Goal: Task Accomplishment & Management: Complete application form

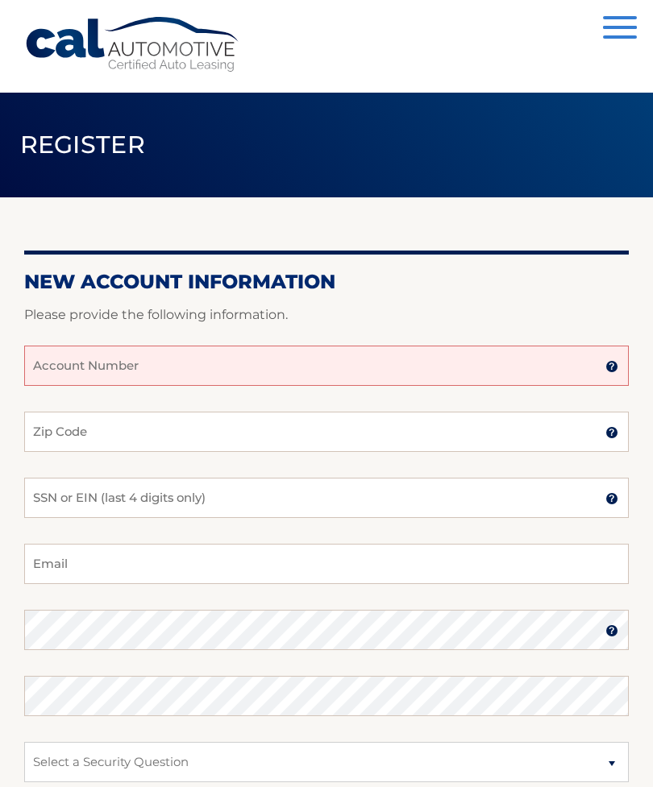
click at [215, 367] on input "Account Number" at bounding box center [326, 366] width 604 height 40
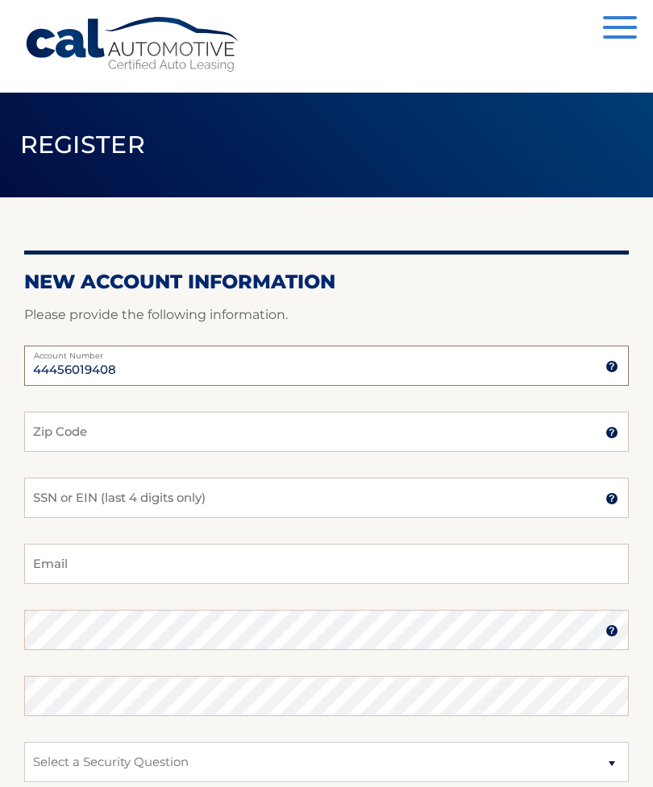
type input "44456019408"
click at [241, 432] on input "Zip Code" at bounding box center [326, 432] width 604 height 40
type input "14615"
click at [59, 489] on input "SSN or EIN (last 4 digits only)" at bounding box center [326, 498] width 604 height 40
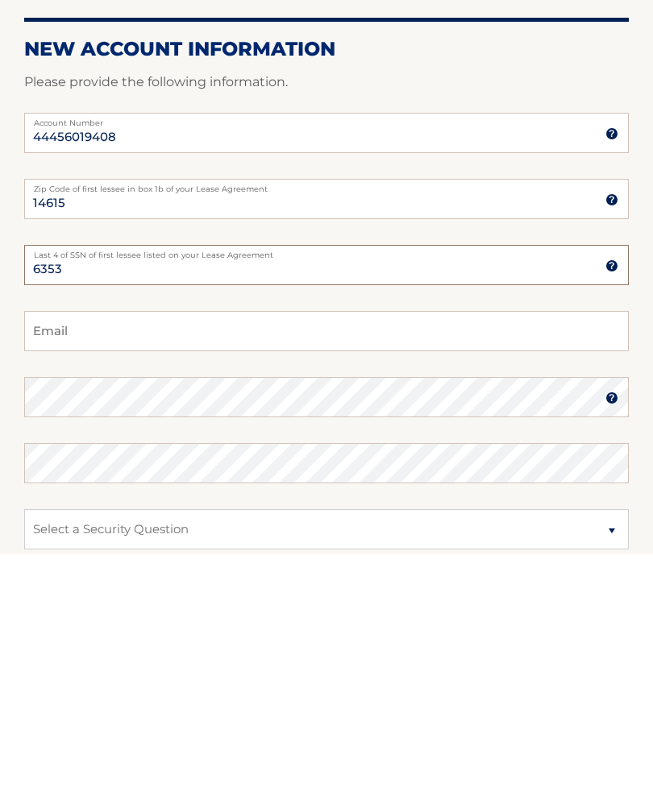
type input "6353"
click at [54, 544] on input "Email" at bounding box center [326, 564] width 604 height 40
type input "karazz719@yahoo.com"
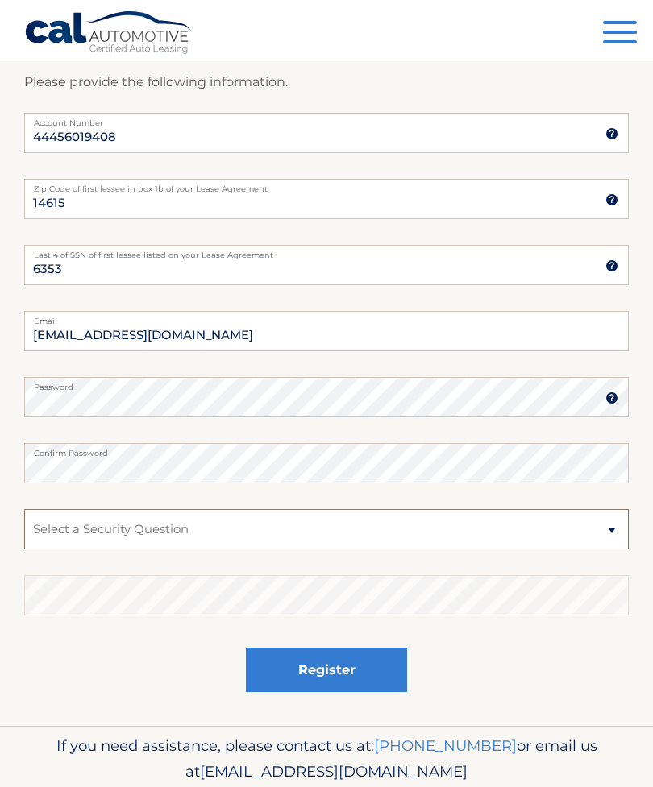
click at [606, 529] on select "Select a Security Question What was the name of your elementary school? What is…" at bounding box center [326, 529] width 604 height 40
select select "2"
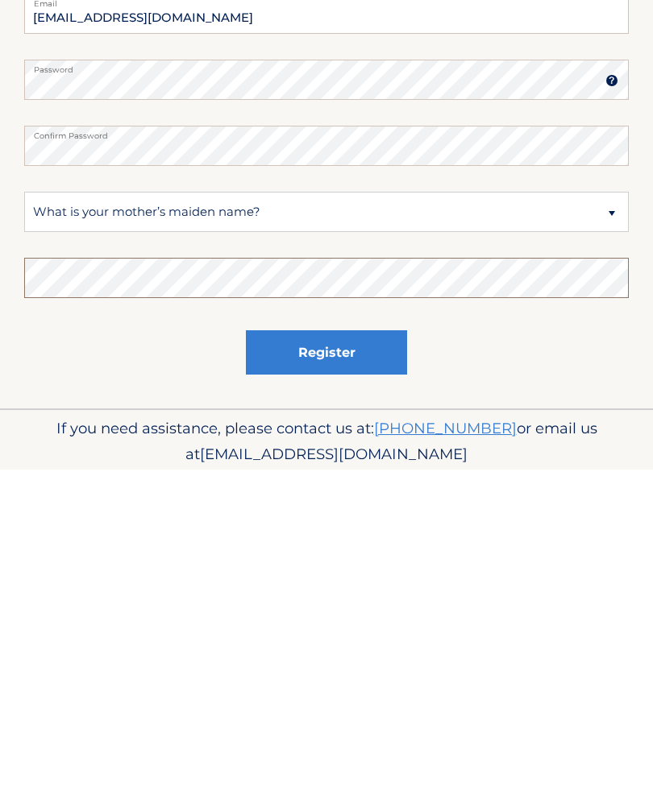
scroll to position [292, 0]
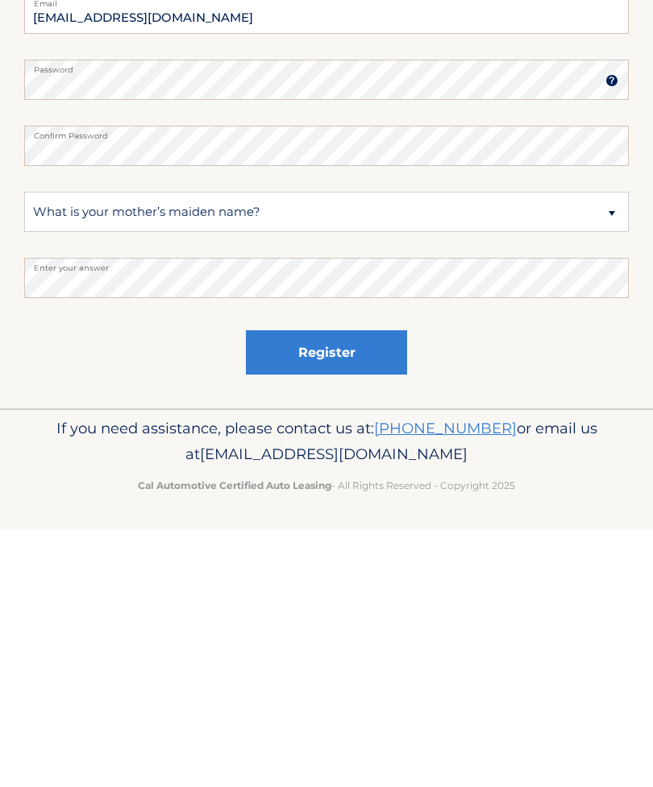
click at [301, 588] on button "Register" at bounding box center [326, 610] width 161 height 44
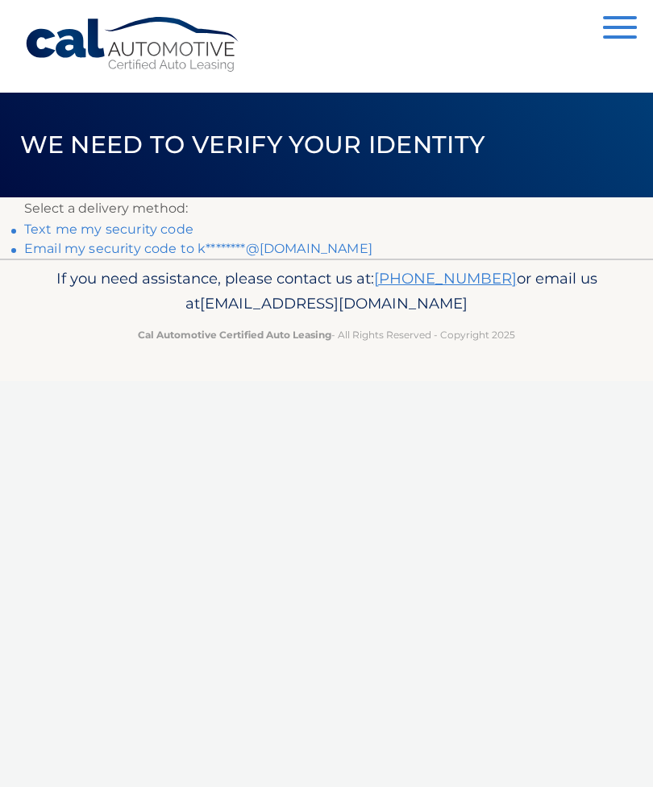
click at [78, 227] on link "Text me my security code" at bounding box center [108, 229] width 169 height 15
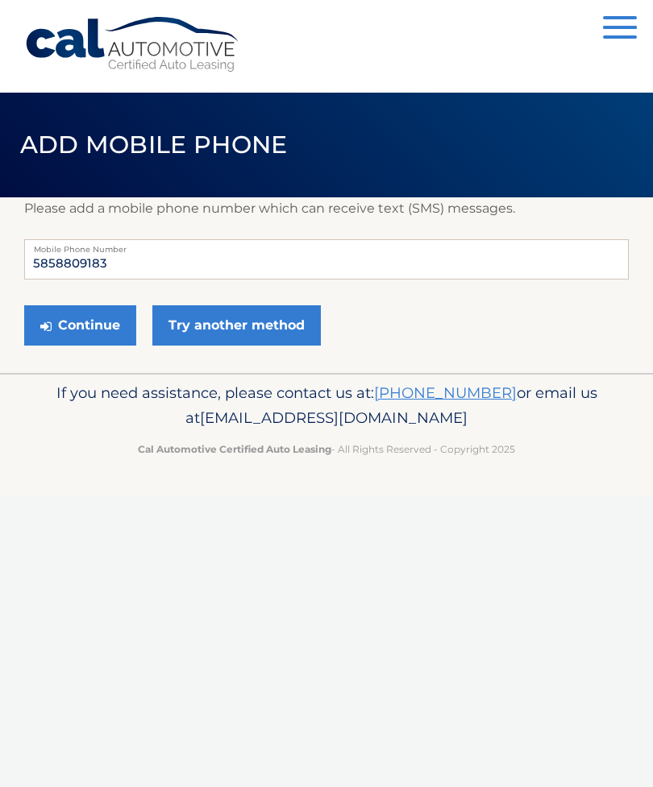
click at [75, 324] on button "Continue" at bounding box center [80, 325] width 112 height 40
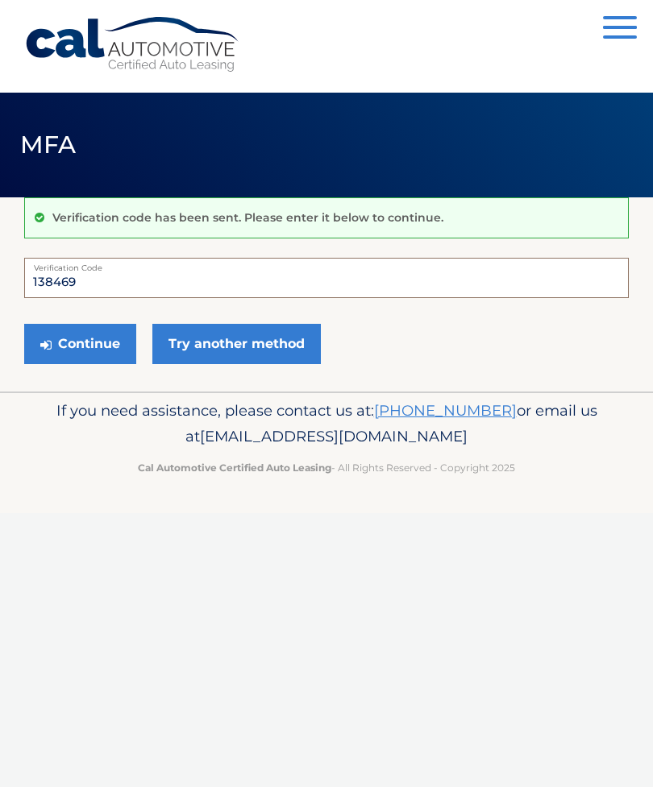
type input "138469"
click at [77, 341] on button "Continue" at bounding box center [80, 344] width 112 height 40
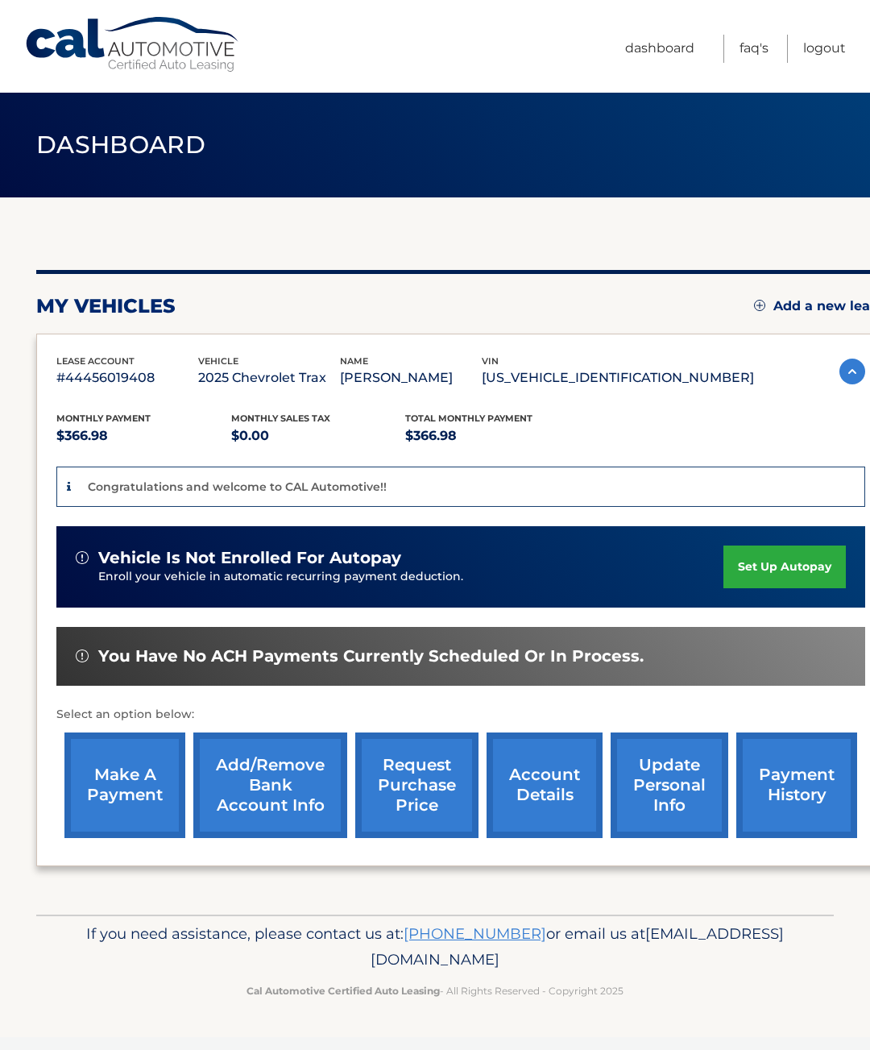
click at [786, 560] on link "set up autopay" at bounding box center [785, 566] width 122 height 43
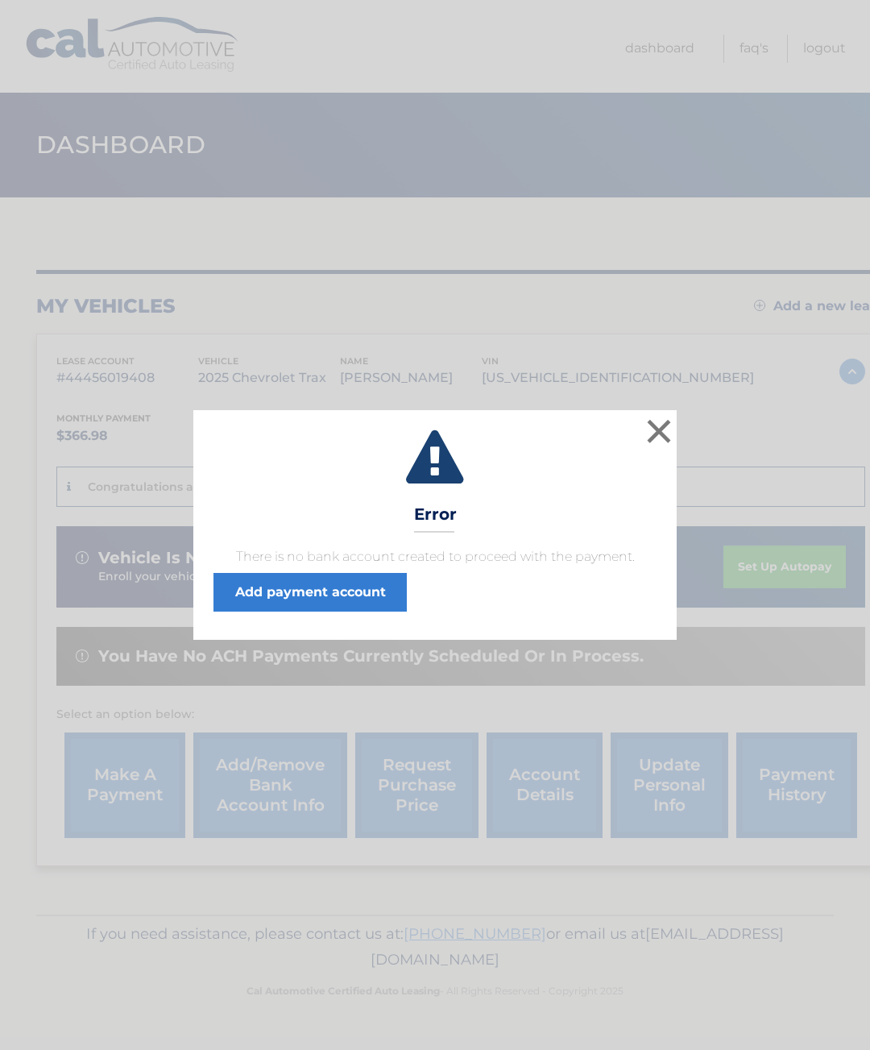
click at [657, 429] on button "×" at bounding box center [659, 431] width 32 height 32
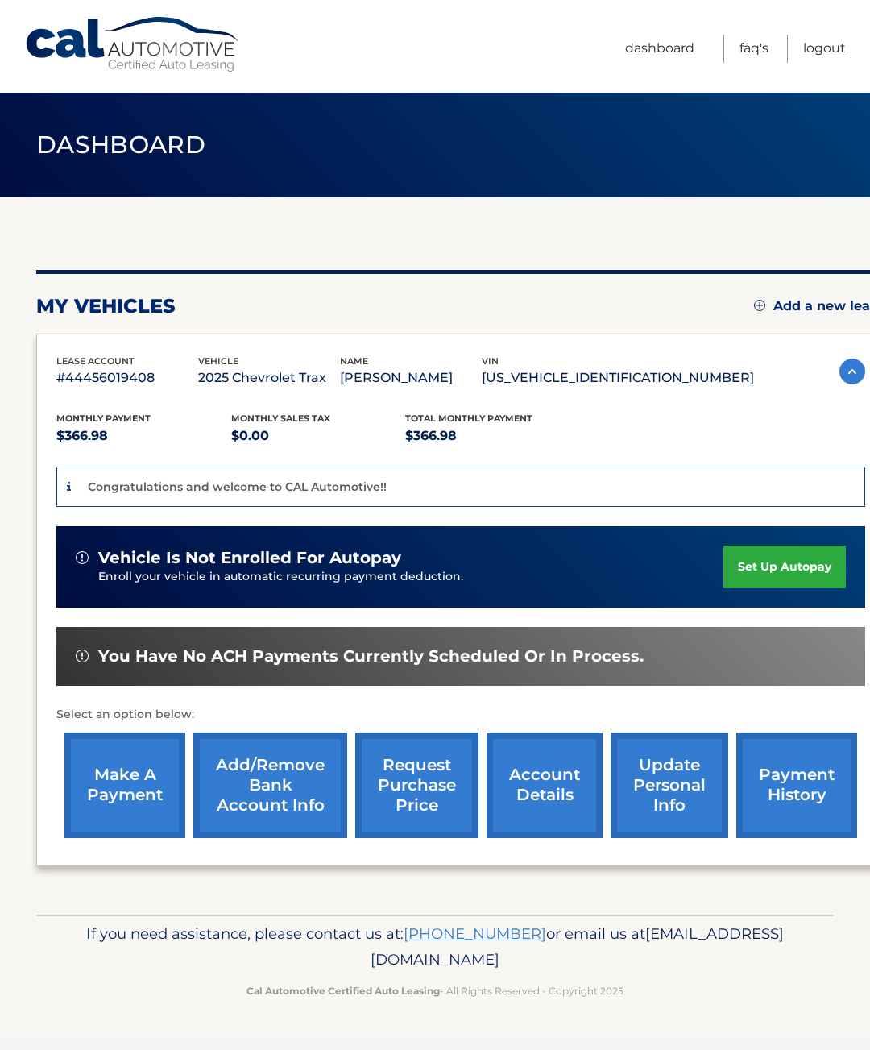
click at [272, 784] on link "Add/Remove bank account info" at bounding box center [270, 785] width 154 height 106
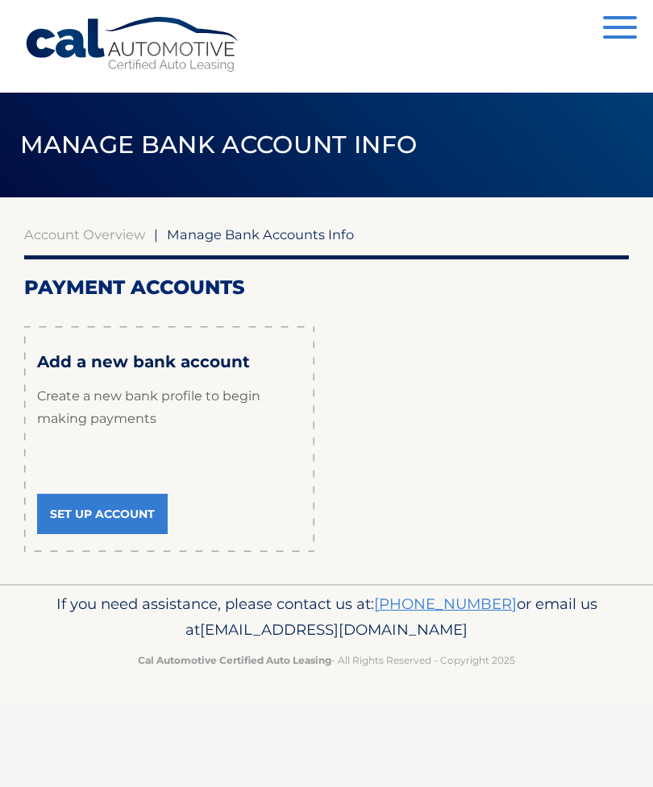
click at [94, 504] on link "Set Up Account" at bounding box center [102, 514] width 131 height 40
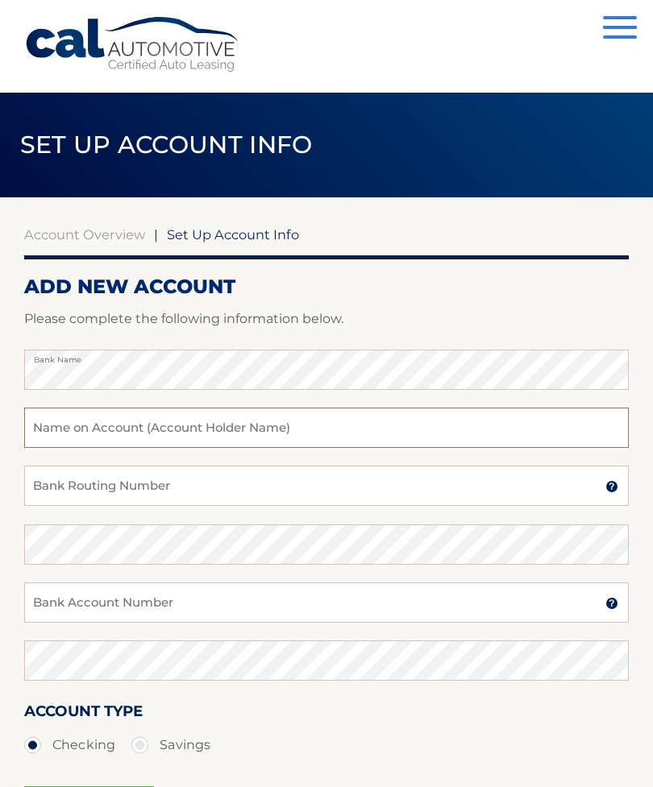
click at [66, 428] on input "text" at bounding box center [326, 428] width 604 height 40
click at [52, 484] on input "Bank Routing Number" at bounding box center [326, 486] width 604 height 40
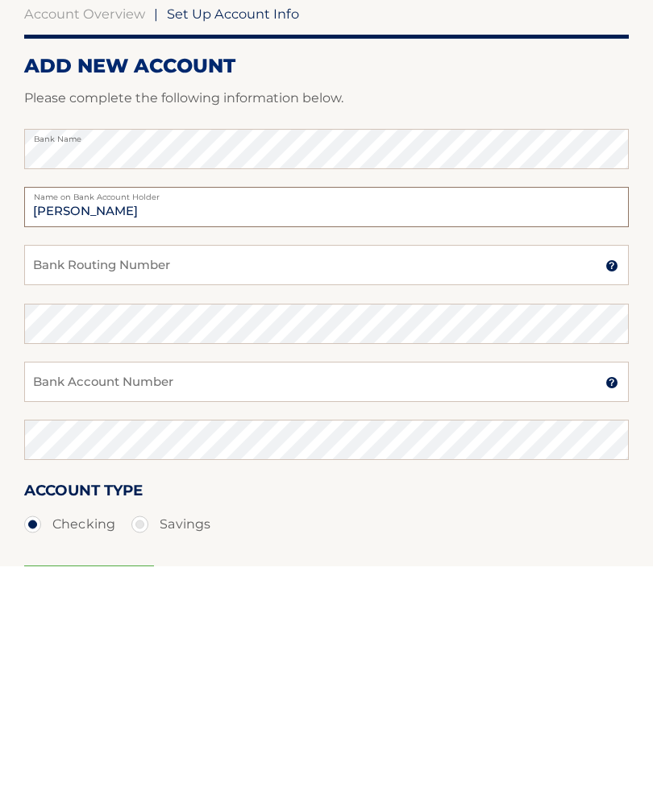
click at [168, 408] on input "Karen A Azzolina" at bounding box center [326, 428] width 604 height 40
type input "Karen Azzolina"
click at [55, 466] on input "Bank Routing Number" at bounding box center [326, 486] width 604 height 40
type input "022000046"
click at [60, 583] on input "Bank Account Number" at bounding box center [326, 603] width 604 height 40
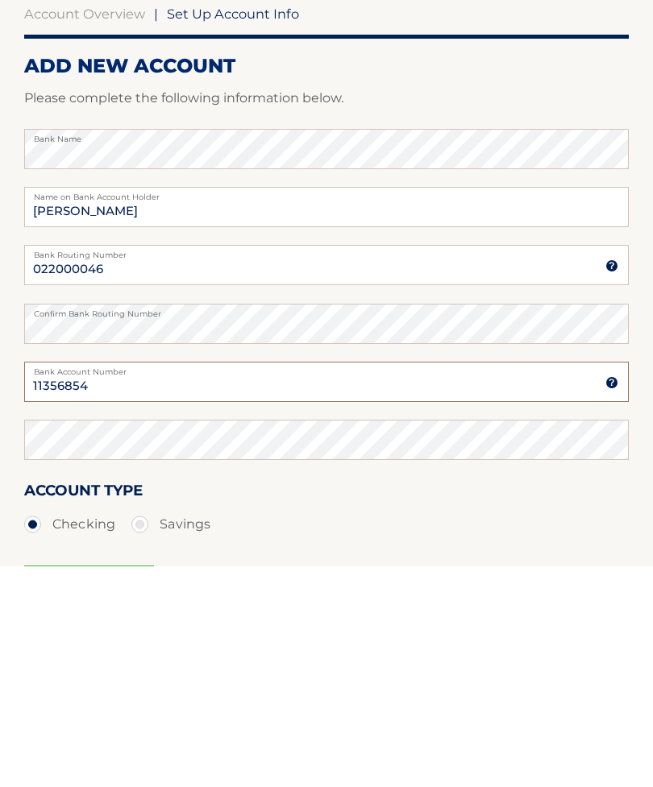
type input "11356854"
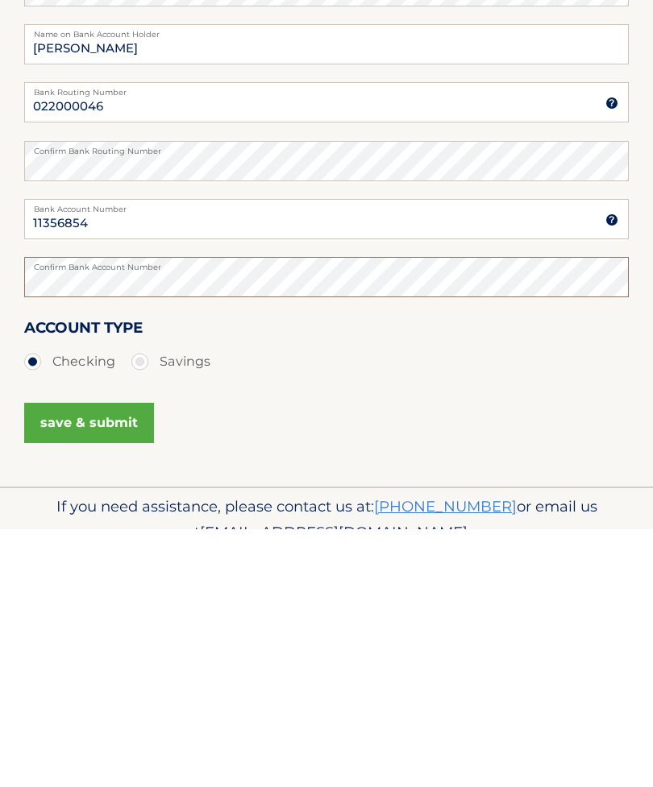
scroll to position [185, 0]
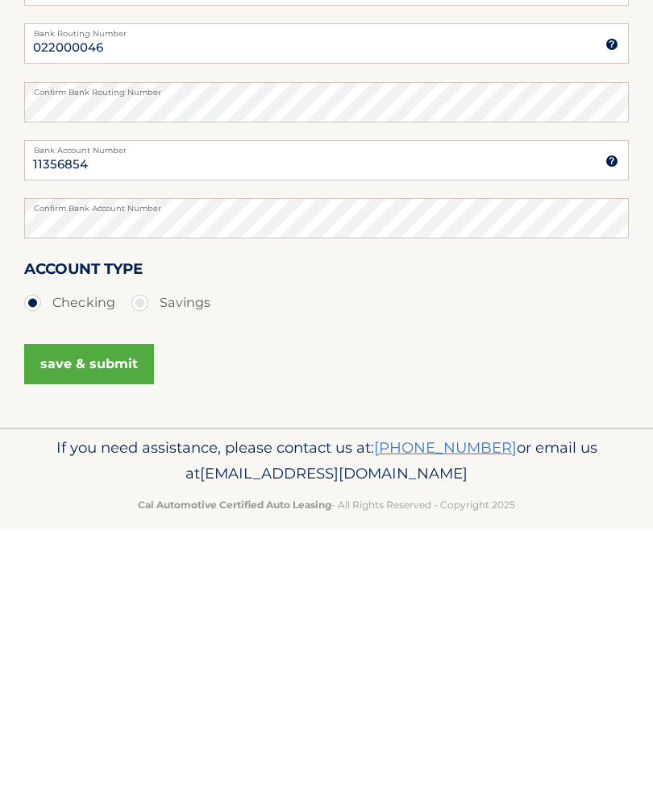
click at [66, 602] on button "save & submit" at bounding box center [89, 622] width 130 height 40
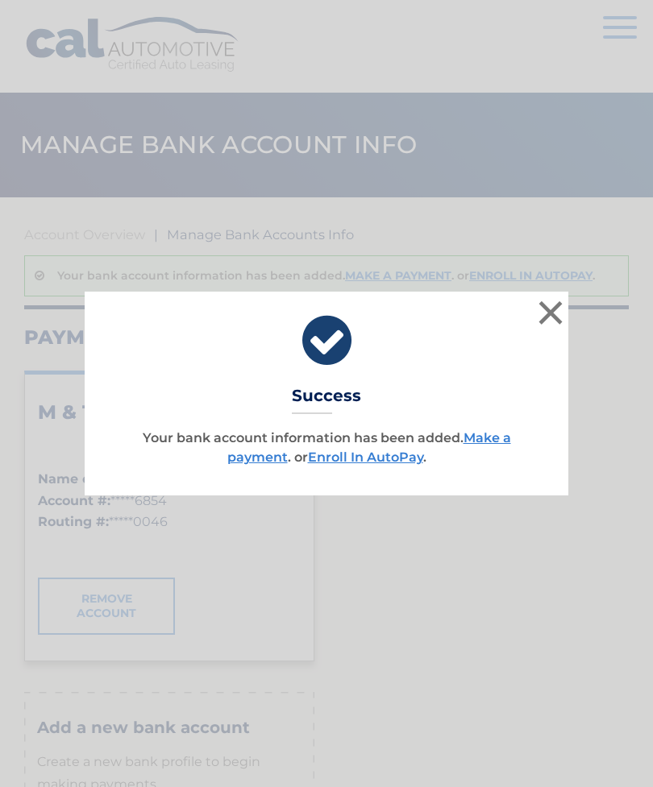
click at [388, 454] on link "Enroll In AutoPay" at bounding box center [365, 457] width 115 height 15
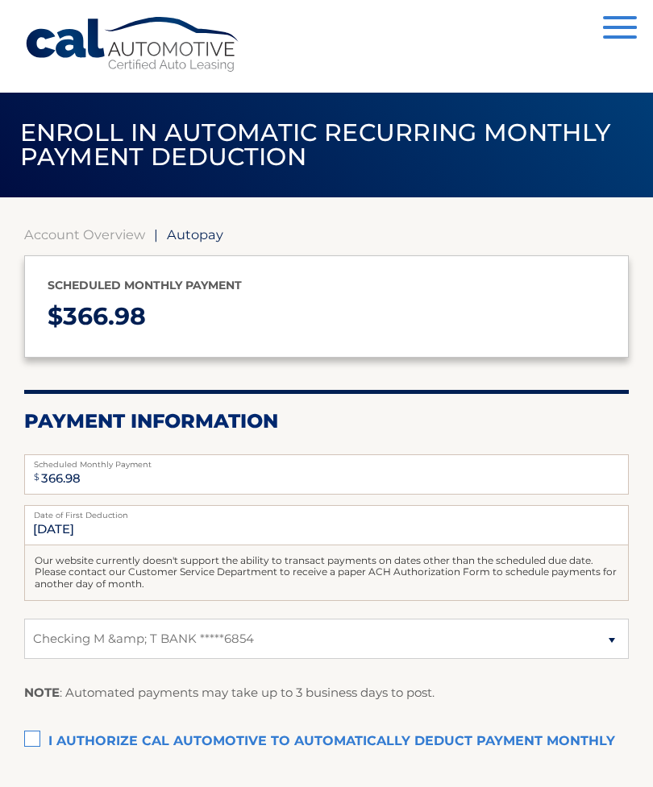
select select "YWZlMzM2NWUtYjQ1MC00ZmI4LTlhNmUtYjliODhlYWUzN2M4"
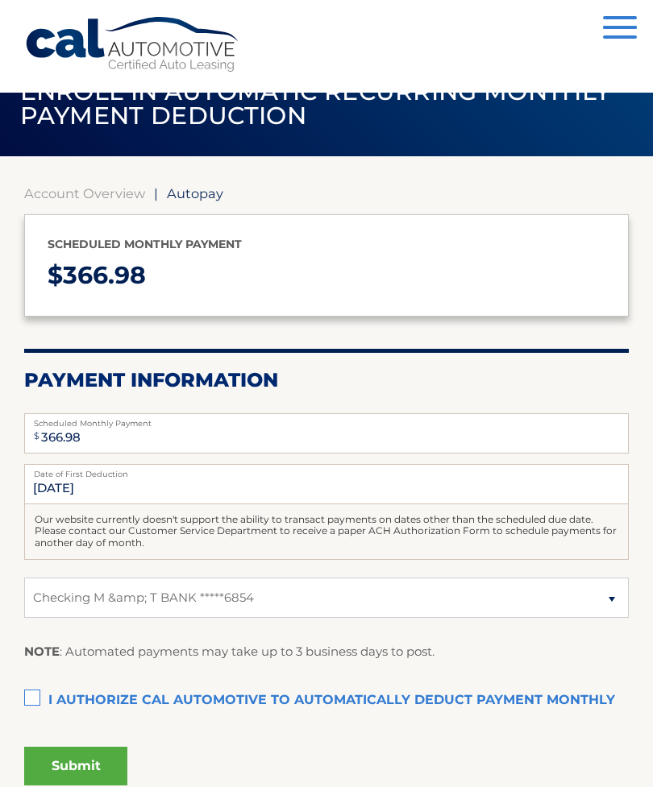
scroll to position [52, 0]
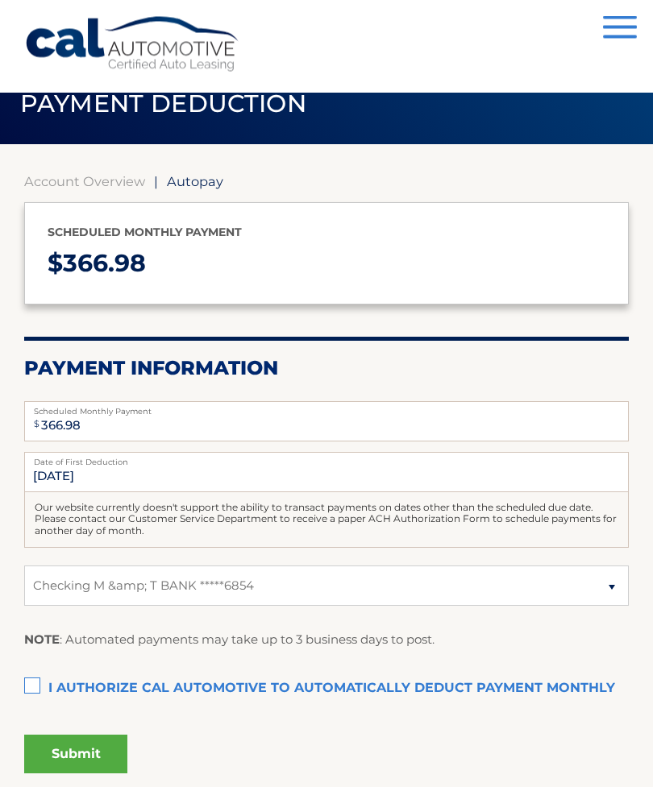
click at [38, 674] on label "I authorize cal automotive to automatically deduct payment monthly This checkbo…" at bounding box center [326, 690] width 604 height 32
click at [0, 0] on input "I authorize cal automotive to automatically deduct payment monthly This checkbo…" at bounding box center [0, 0] width 0 height 0
click at [78, 743] on button "Submit" at bounding box center [75, 754] width 103 height 39
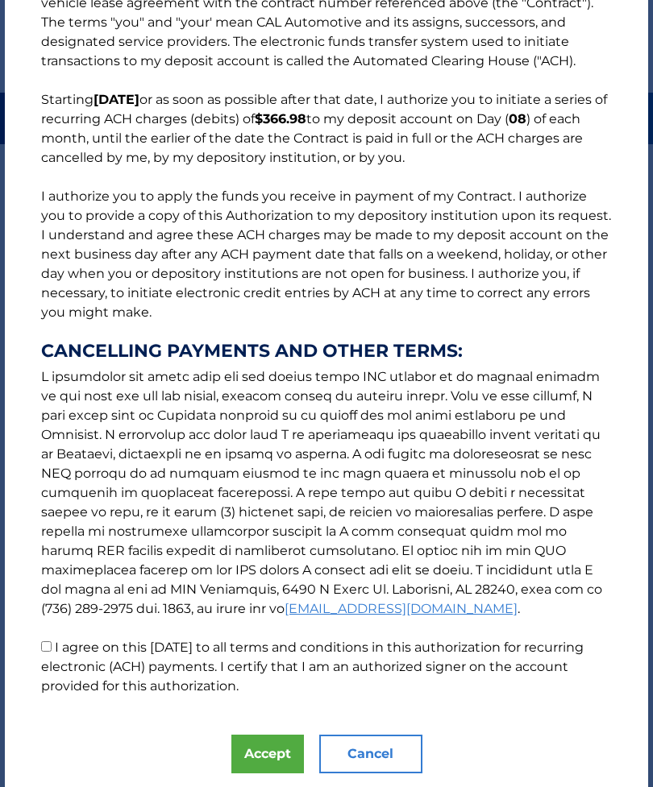
scroll to position [77, 0]
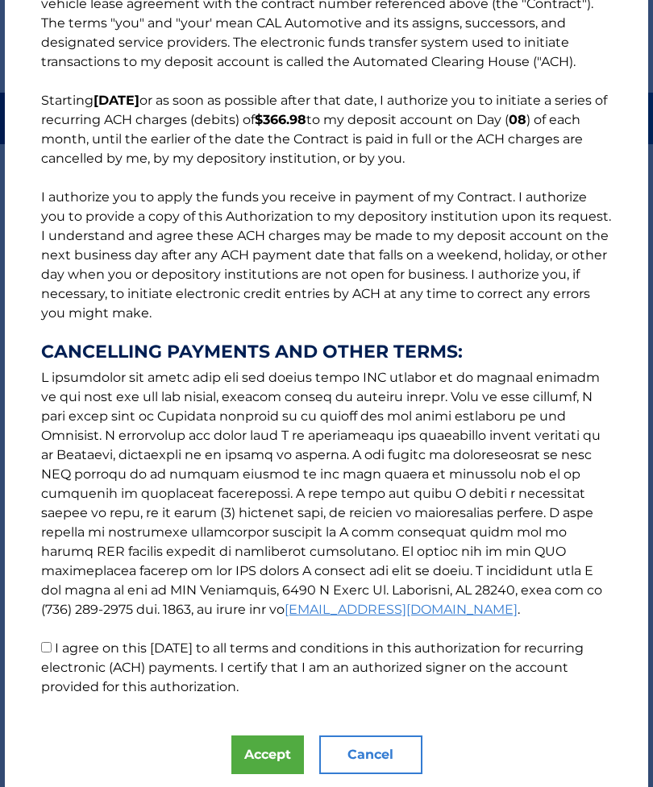
click at [52, 642] on input "I agree on this [DATE] to all terms and conditions in this authorization for re…" at bounding box center [46, 647] width 10 height 10
checkbox input "true"
click at [258, 753] on button "Accept" at bounding box center [267, 755] width 73 height 39
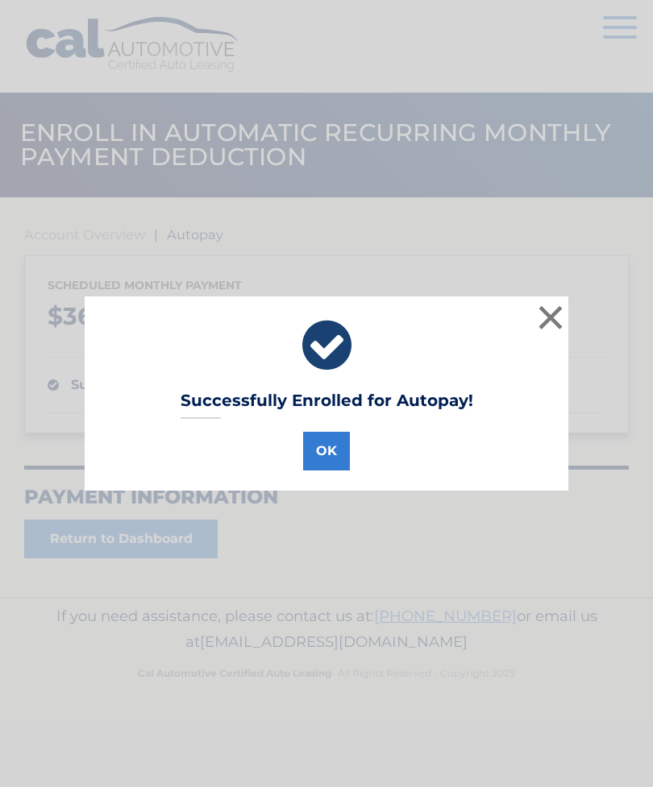
click at [319, 450] on button "OK" at bounding box center [326, 451] width 47 height 39
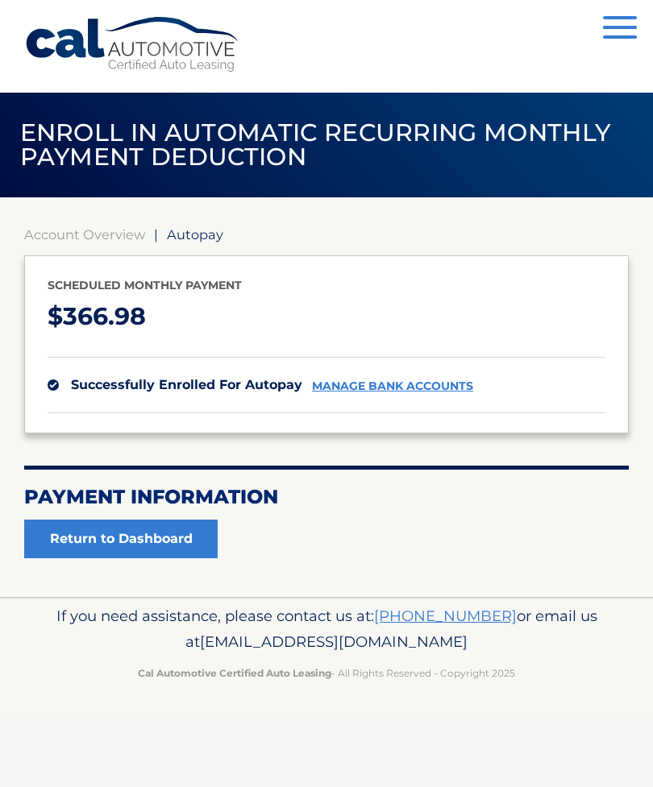
click at [98, 534] on link "Return to Dashboard" at bounding box center [120, 539] width 193 height 39
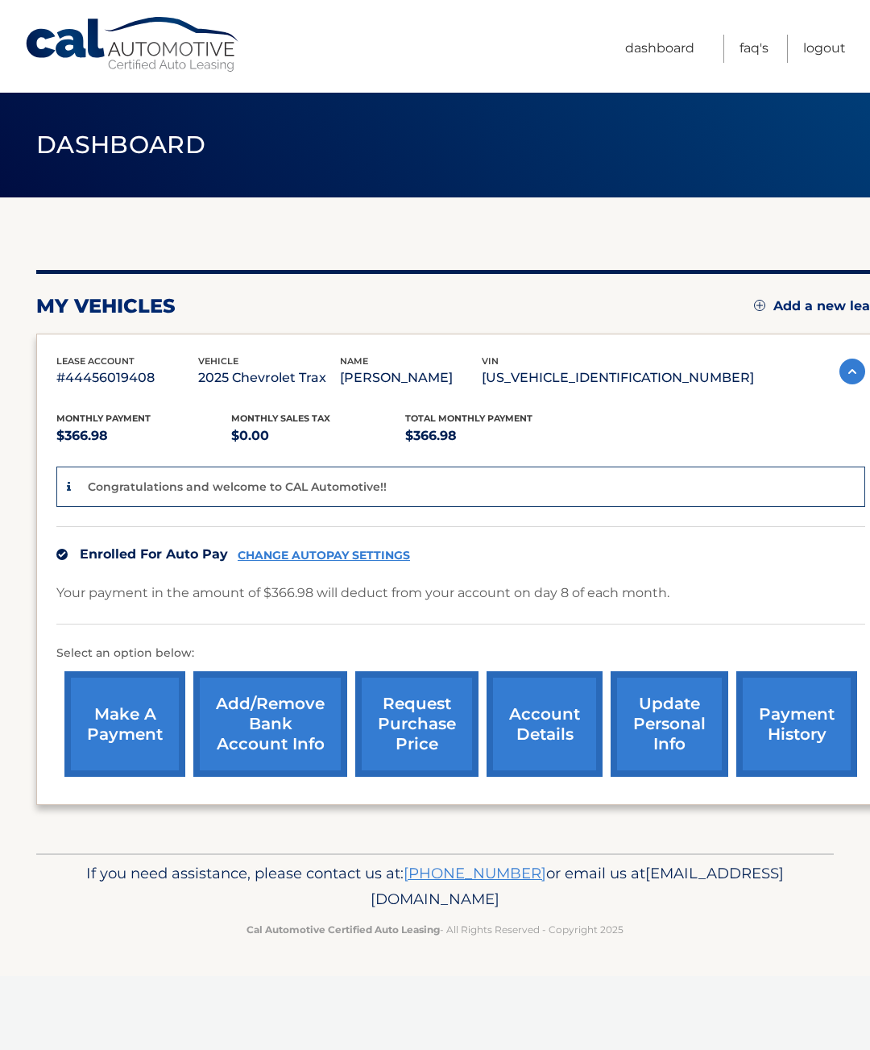
click at [818, 52] on link "Logout" at bounding box center [824, 49] width 43 height 28
